Goal: Obtain resource: Obtain resource

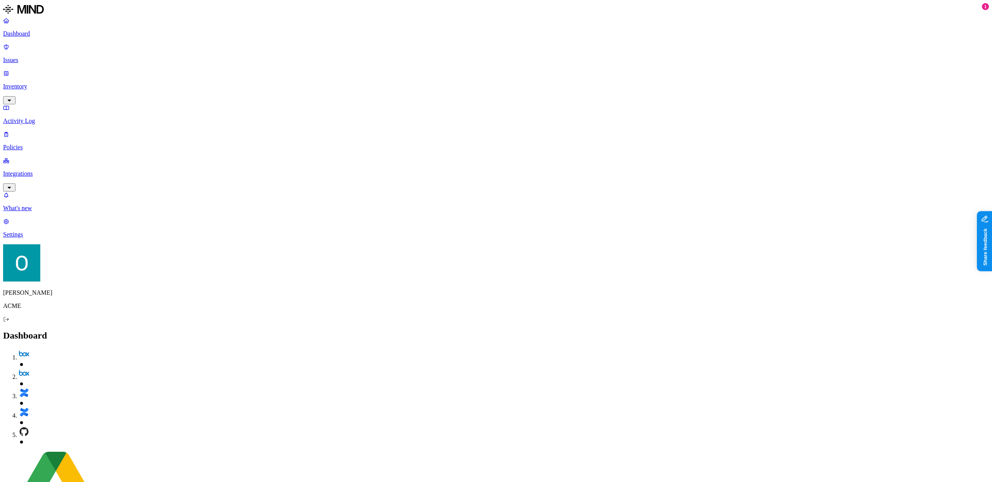
click at [47, 144] on p "Policies" at bounding box center [496, 147] width 986 height 7
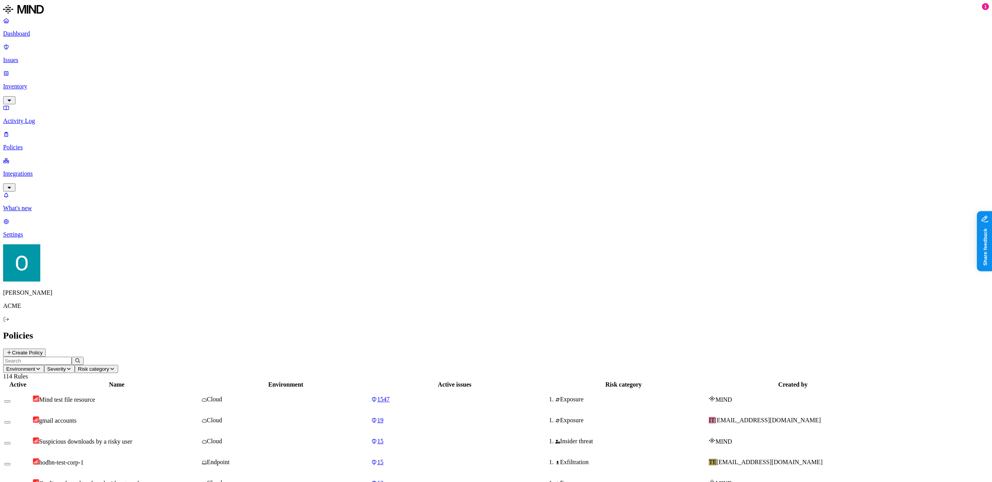
click at [72, 357] on input "text" at bounding box center [37, 361] width 69 height 8
click at [28, 309] on p "ACME" at bounding box center [496, 305] width 986 height 7
click at [95, 396] on span "Mind test file resource" at bounding box center [67, 399] width 56 height 7
